Goal: Task Accomplishment & Management: Manage account settings

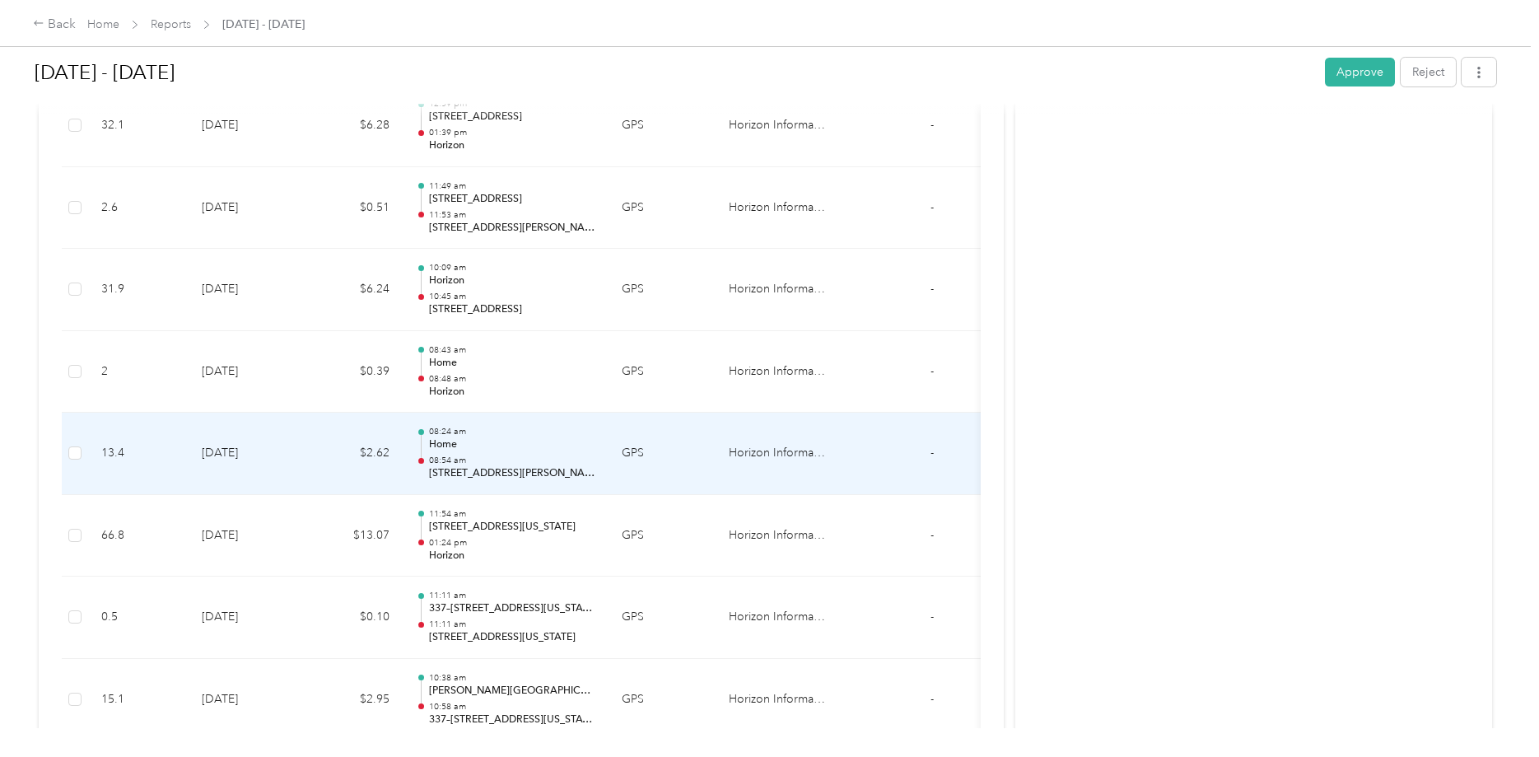
scroll to position [840, 0]
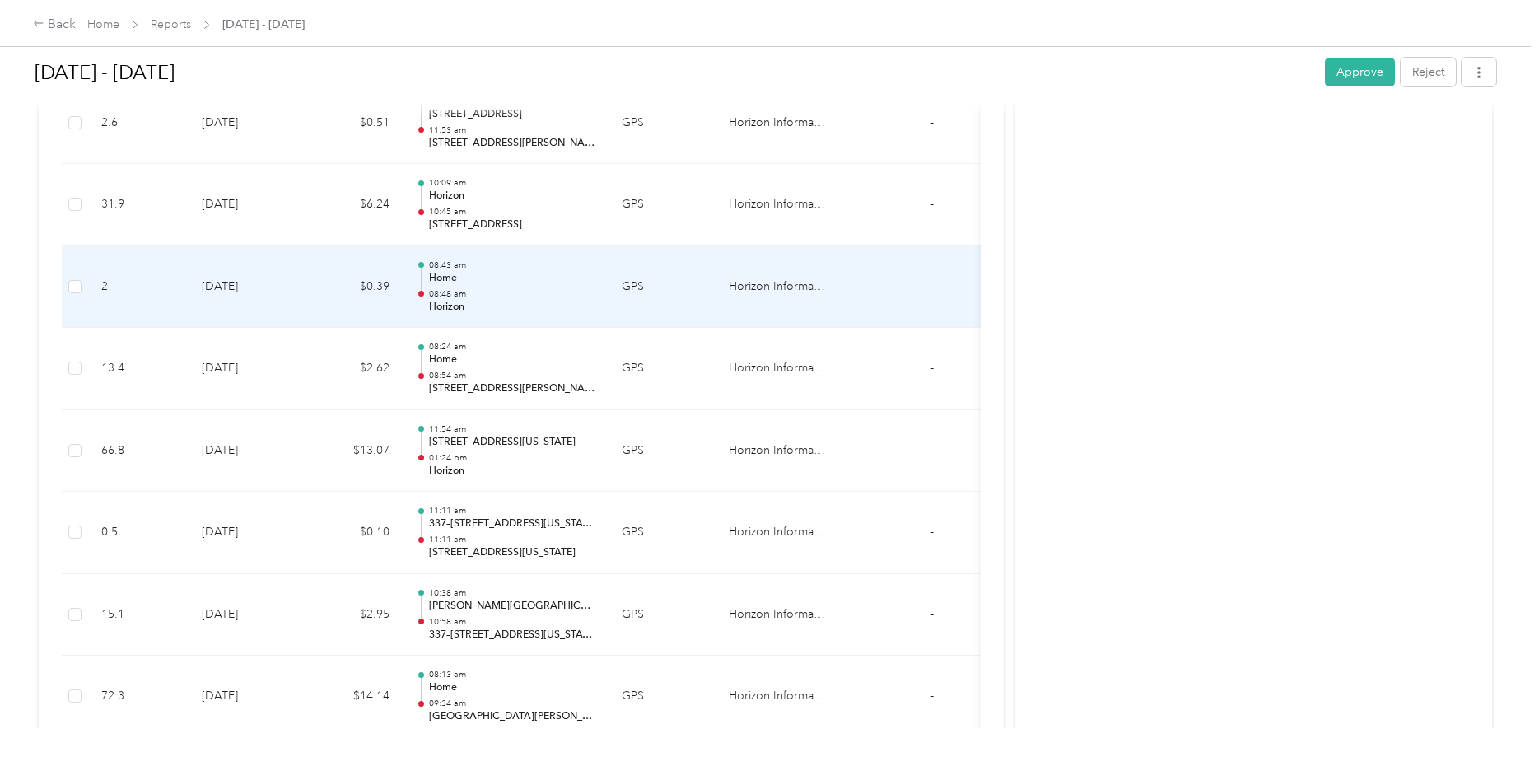
click at [66, 283] on td at bounding box center [75, 287] width 26 height 82
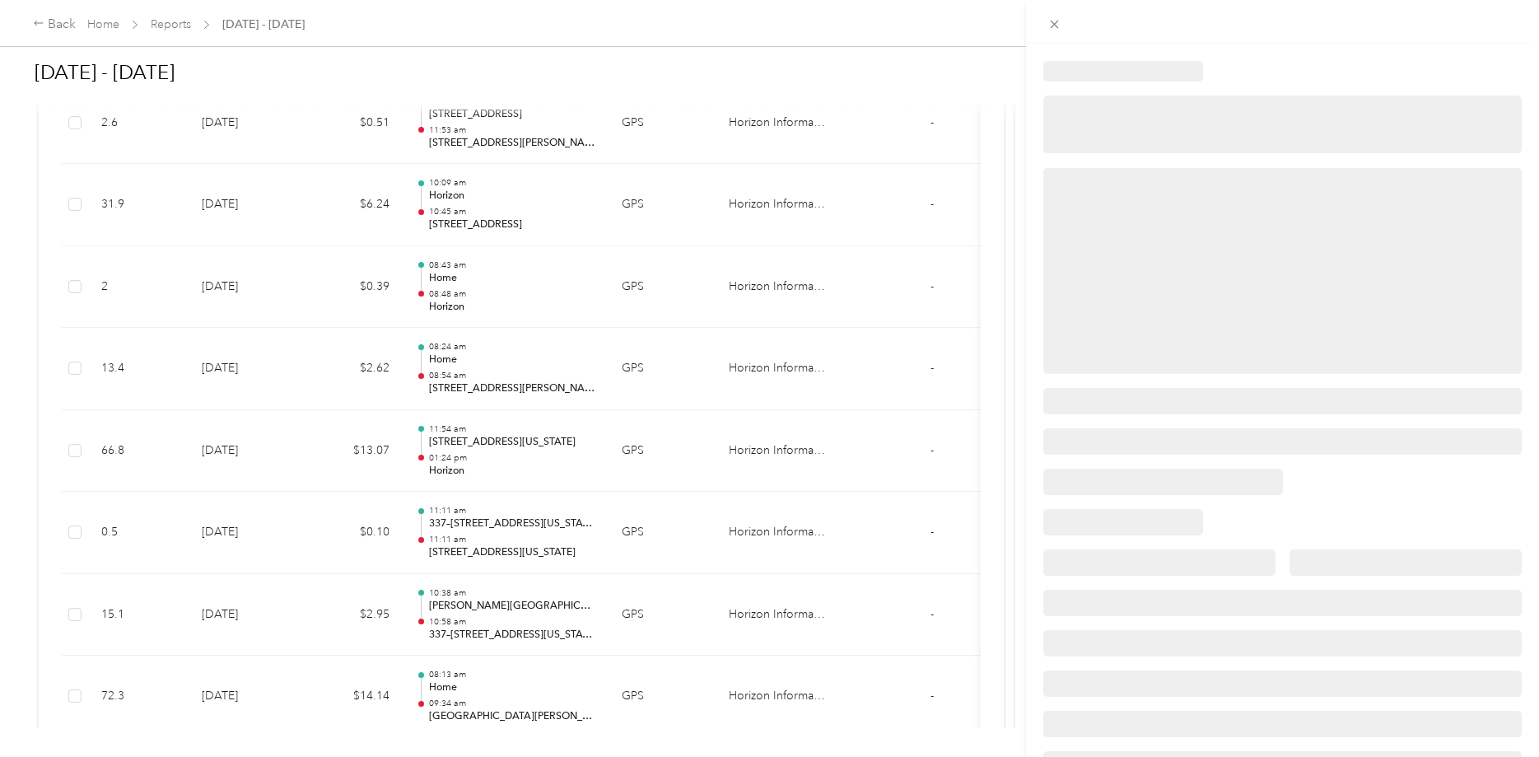
click at [73, 287] on div at bounding box center [769, 378] width 1539 height 757
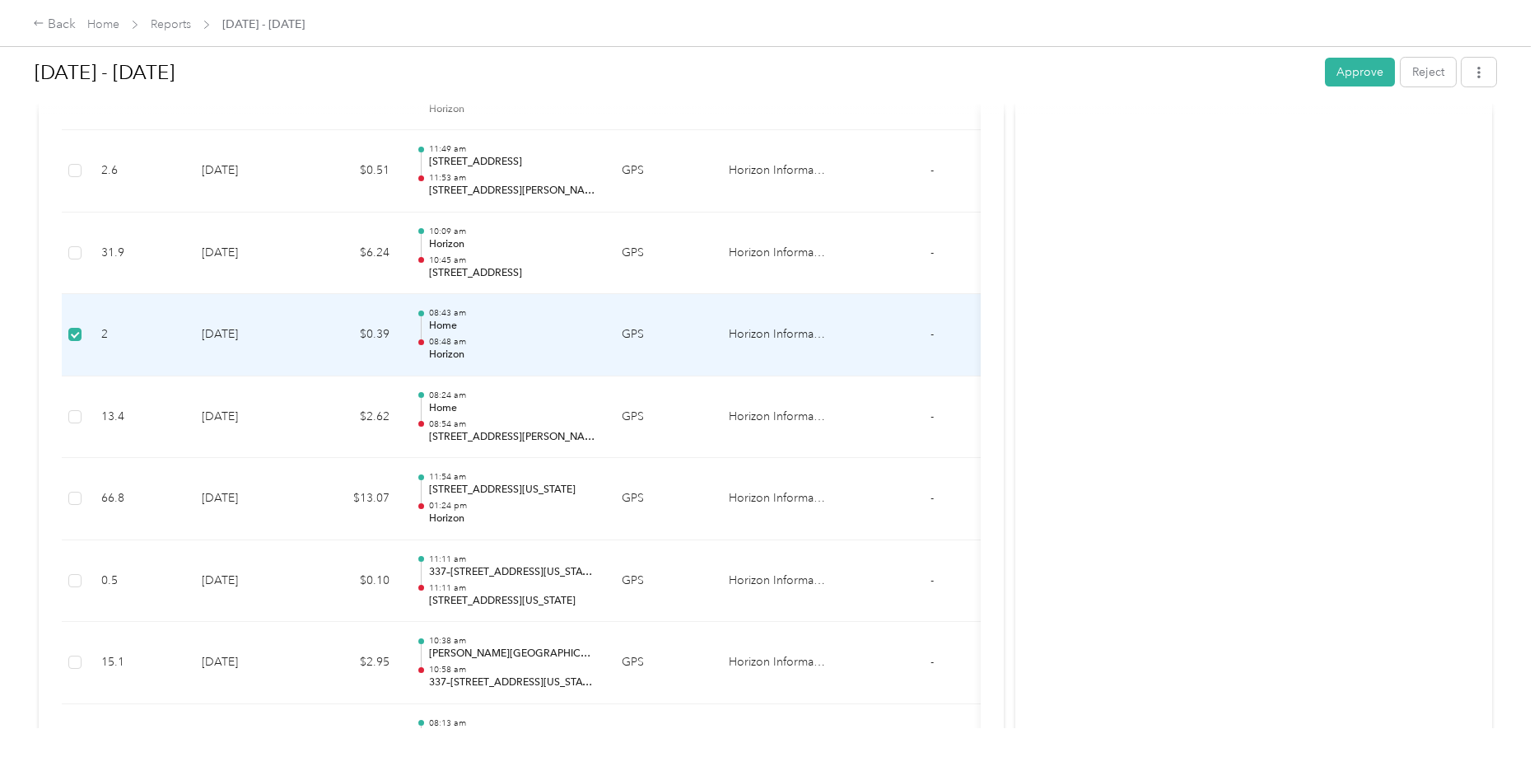
scroll to position [888, 0]
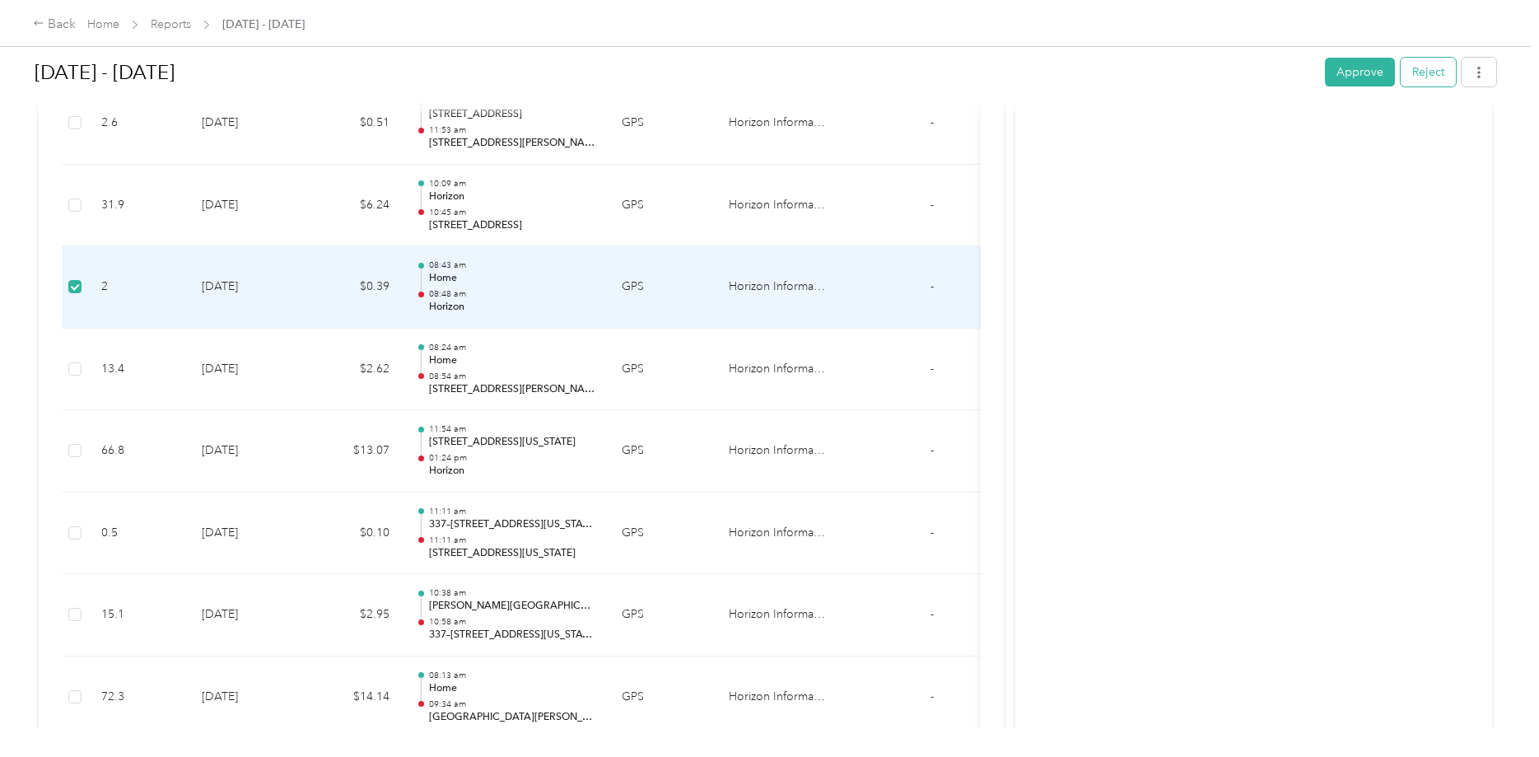
click at [1430, 72] on button "Reject" at bounding box center [1428, 72] width 55 height 29
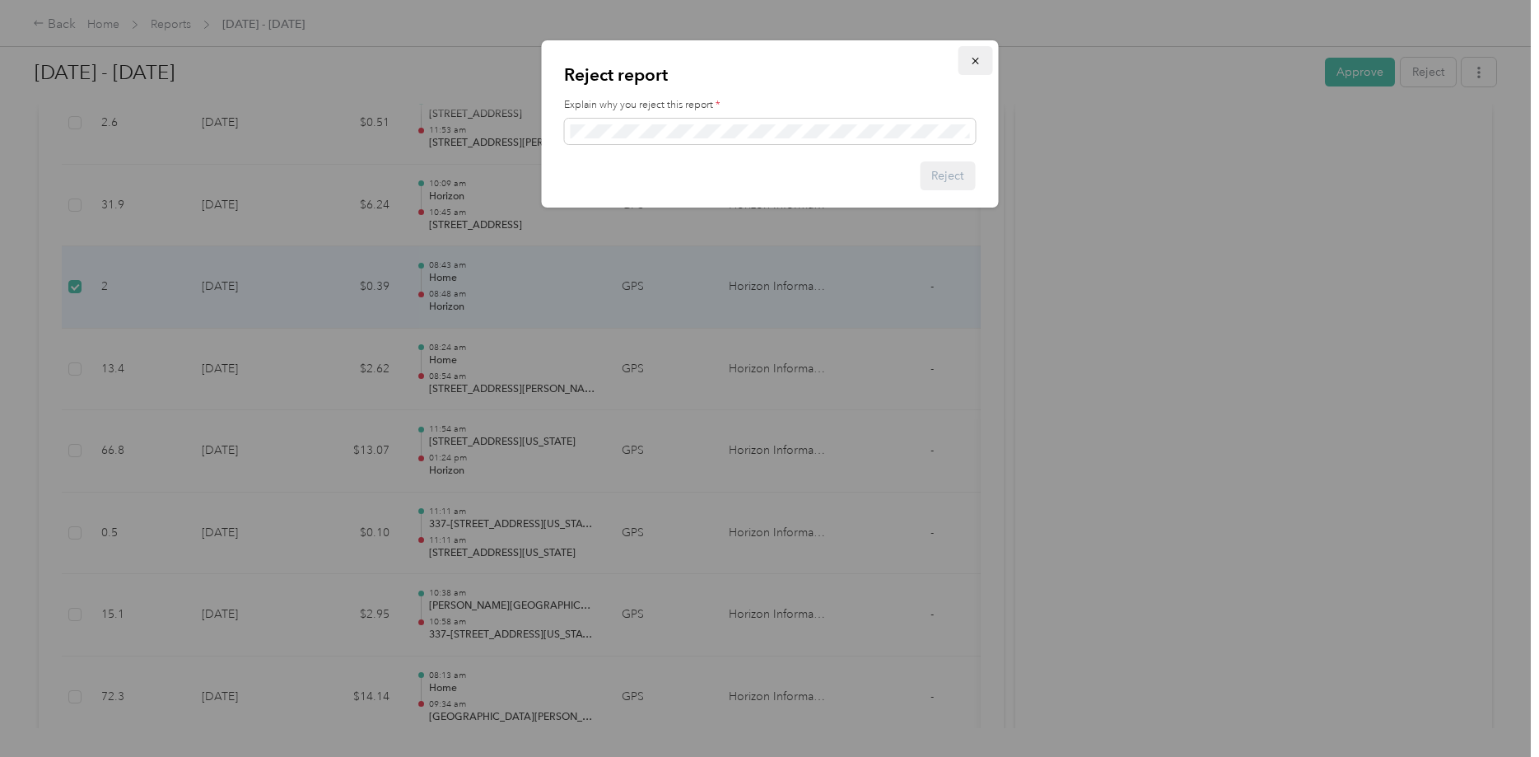
click at [975, 61] on icon "button" at bounding box center [975, 61] width 7 height 7
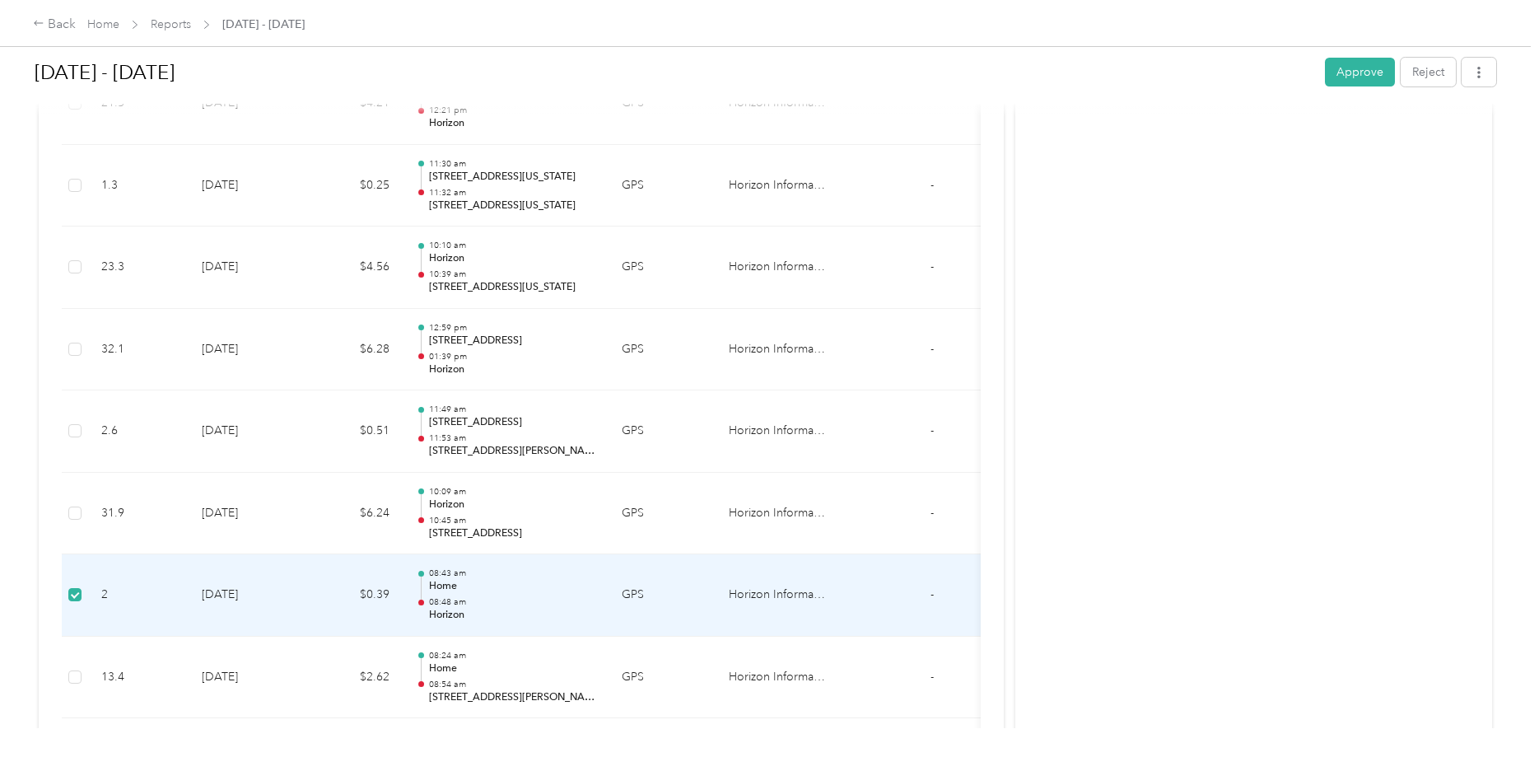
scroll to position [244, 0]
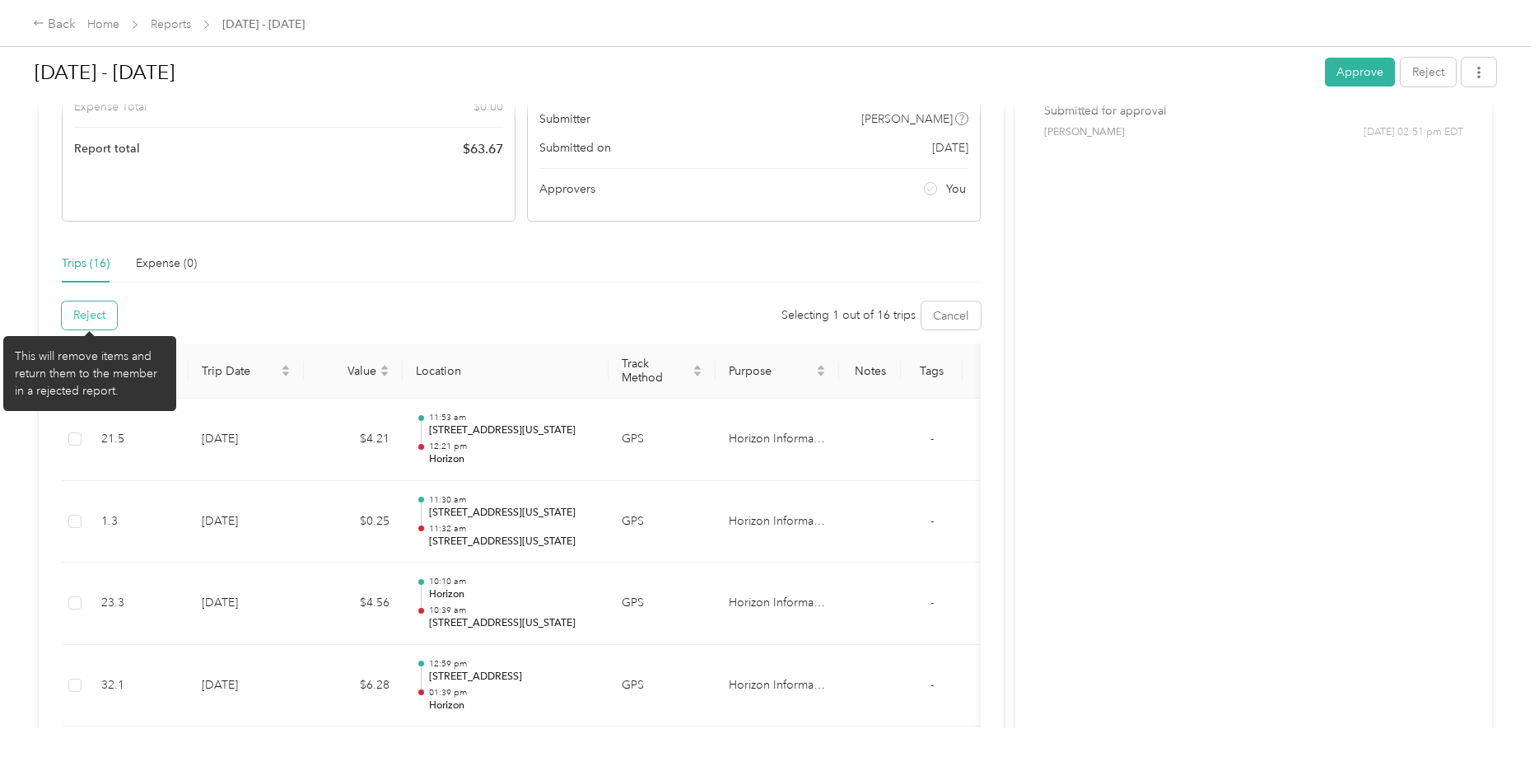
click at [86, 317] on button "Reject" at bounding box center [89, 315] width 55 height 28
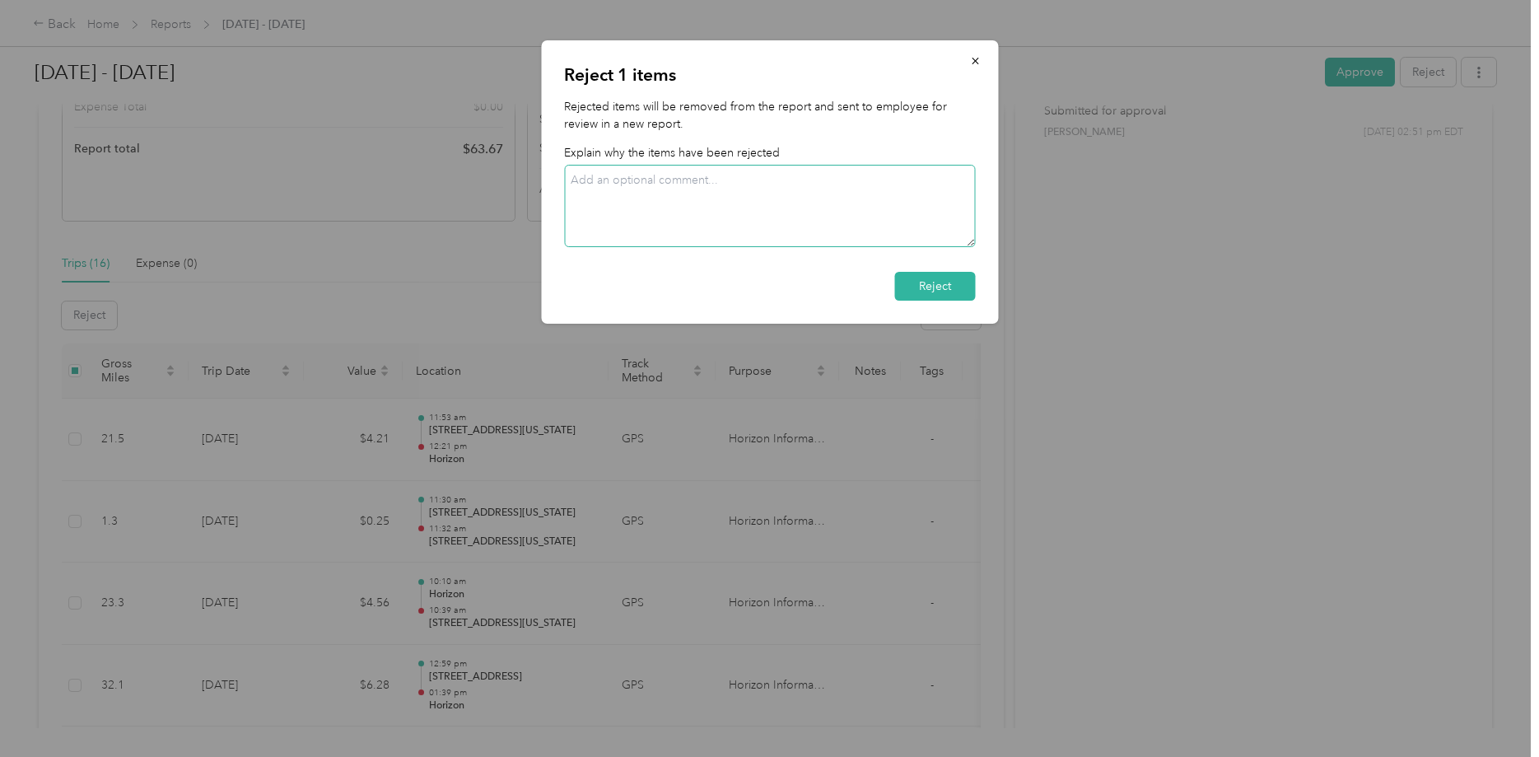
click at [589, 184] on textarea at bounding box center [769, 206] width 411 height 82
type textarea "HOME TO WORK"
click at [921, 289] on button "Reject" at bounding box center [934, 286] width 81 height 29
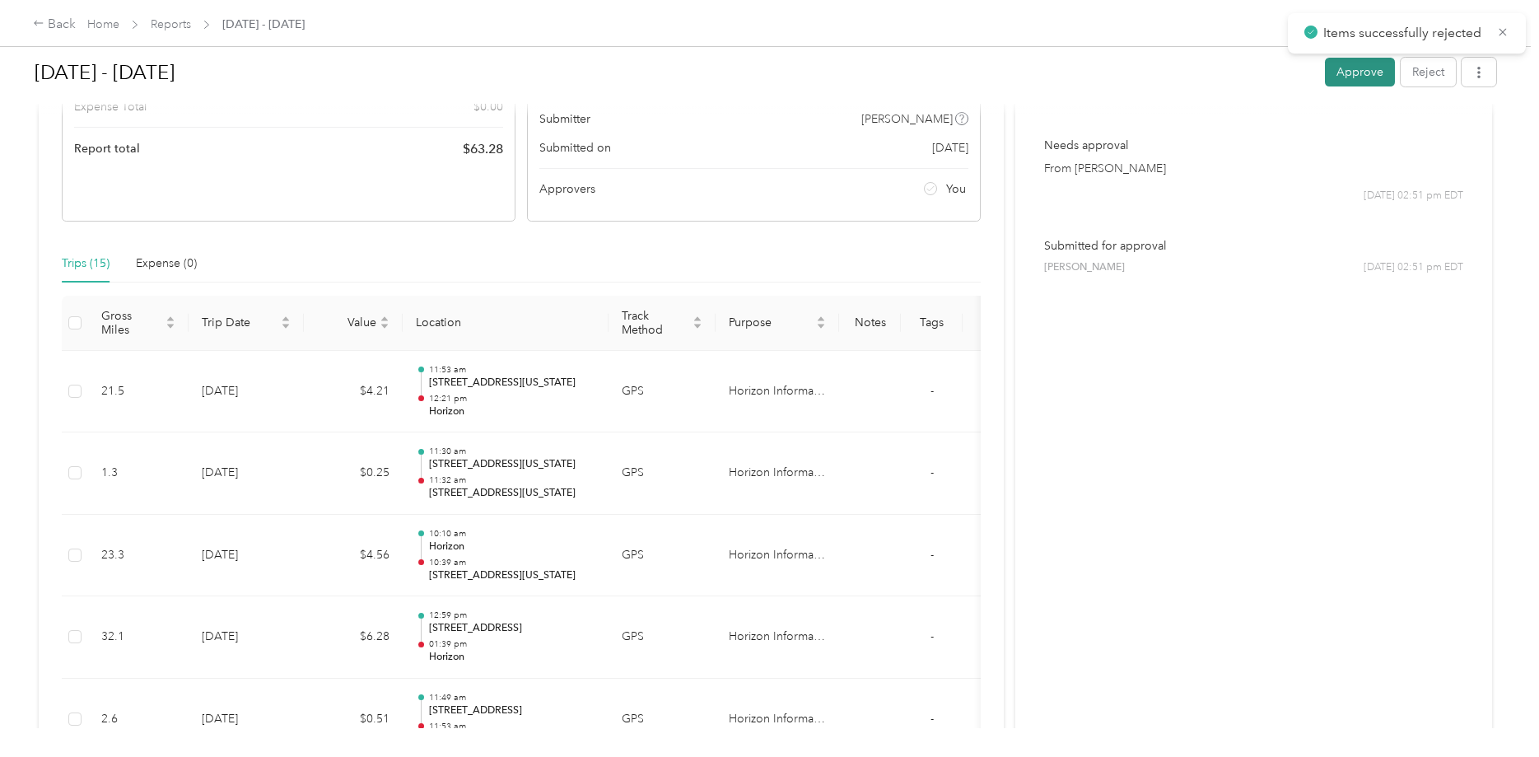
click at [1379, 71] on button "Approve" at bounding box center [1360, 72] width 70 height 29
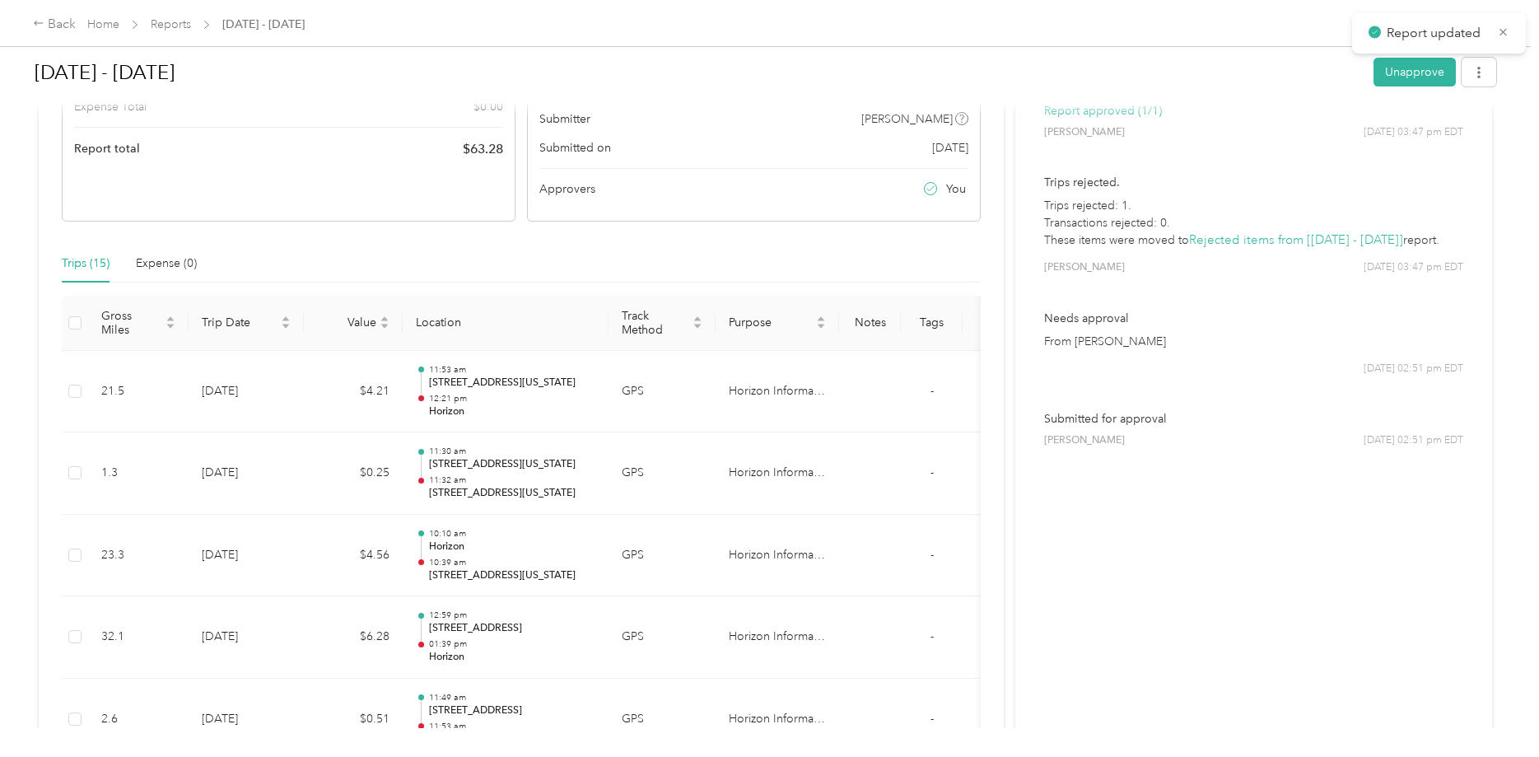
click at [1505, 30] on icon at bounding box center [1503, 32] width 12 height 15
